Goal: Task Accomplishment & Management: Manage account settings

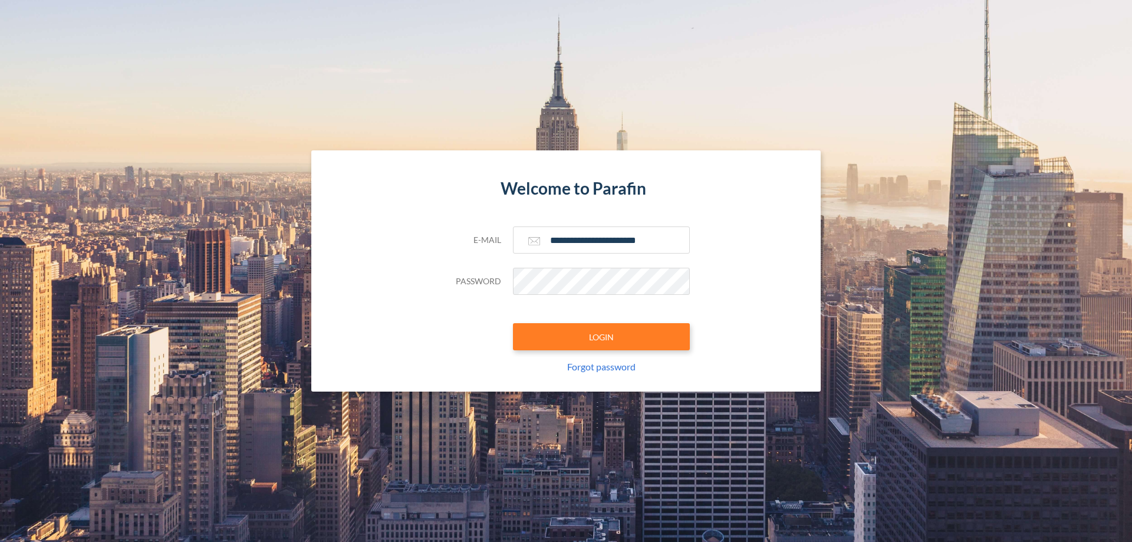
type input "**********"
click at [601, 337] on button "LOGIN" at bounding box center [601, 336] width 177 height 27
